Goal: Information Seeking & Learning: Learn about a topic

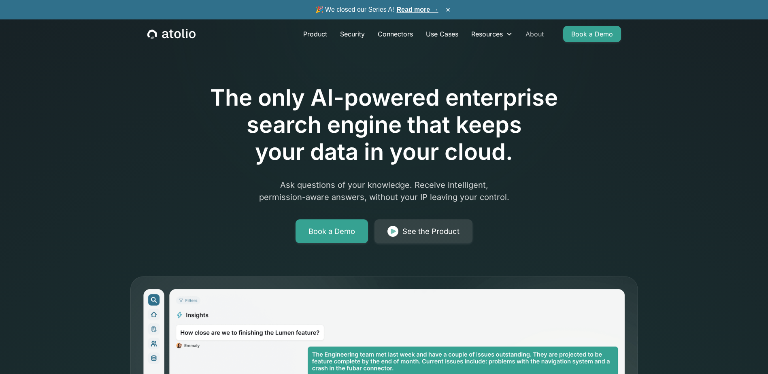
click at [528, 36] on link "About" at bounding box center [534, 34] width 31 height 16
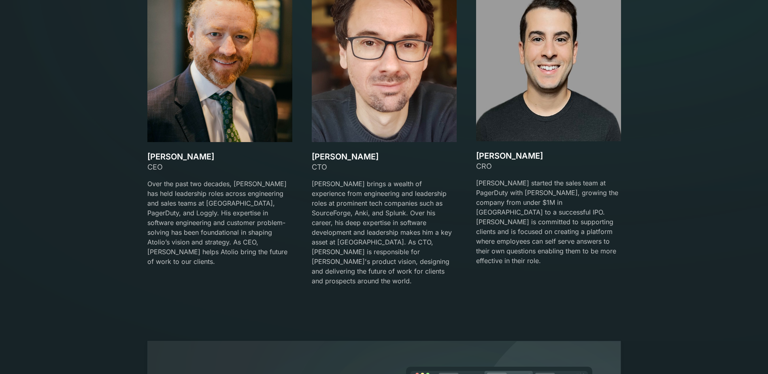
scroll to position [1254, 0]
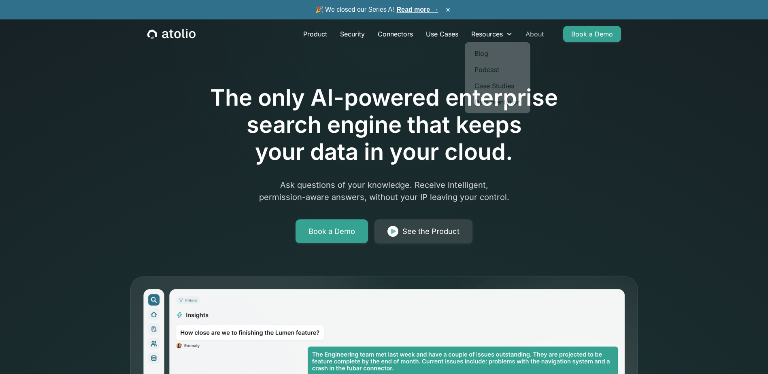
click at [528, 33] on link "About" at bounding box center [534, 34] width 31 height 16
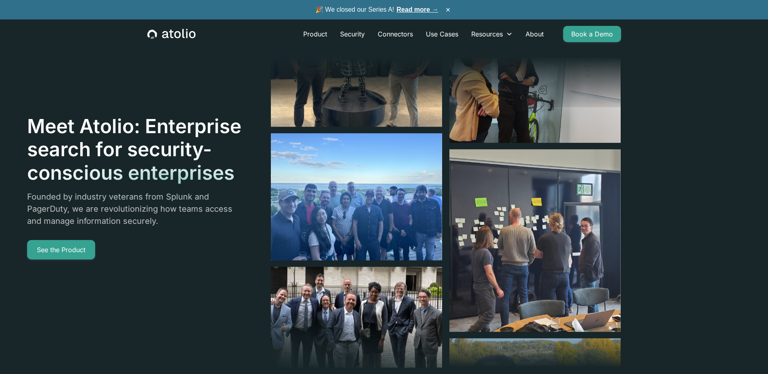
click at [528, 33] on link "About" at bounding box center [534, 34] width 31 height 16
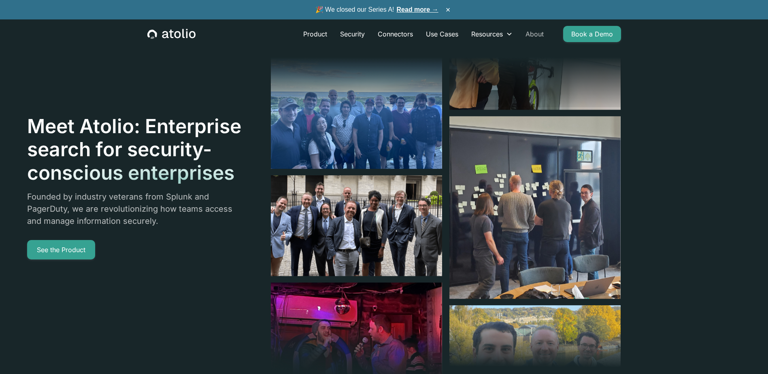
click at [543, 32] on link "About" at bounding box center [534, 34] width 31 height 16
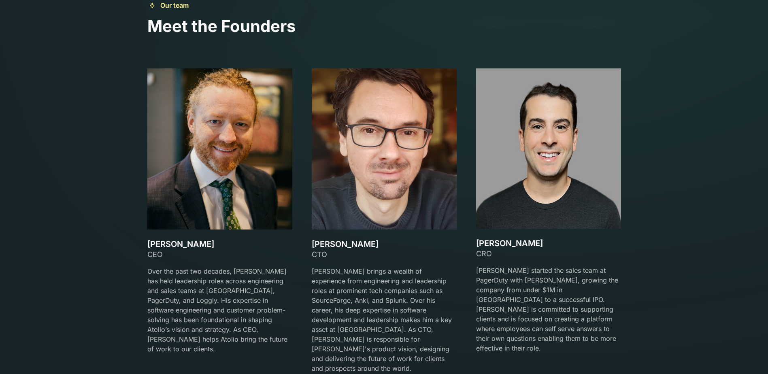
scroll to position [1184, 0]
